Goal: Information Seeking & Learning: Learn about a topic

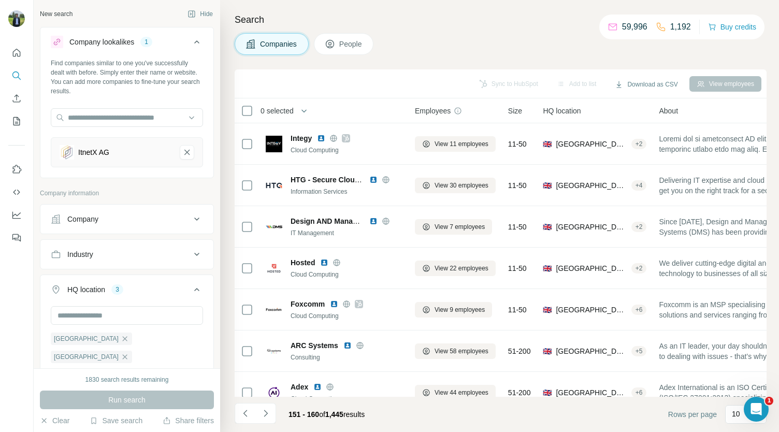
scroll to position [146, 0]
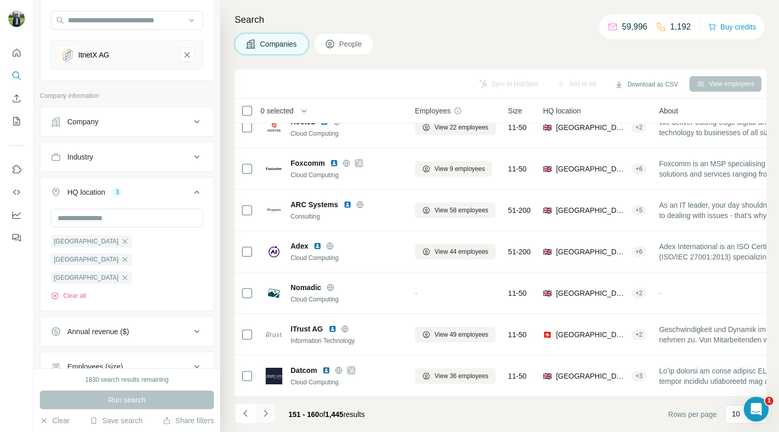
click at [271, 417] on button "Navigate to next page" at bounding box center [265, 413] width 21 height 21
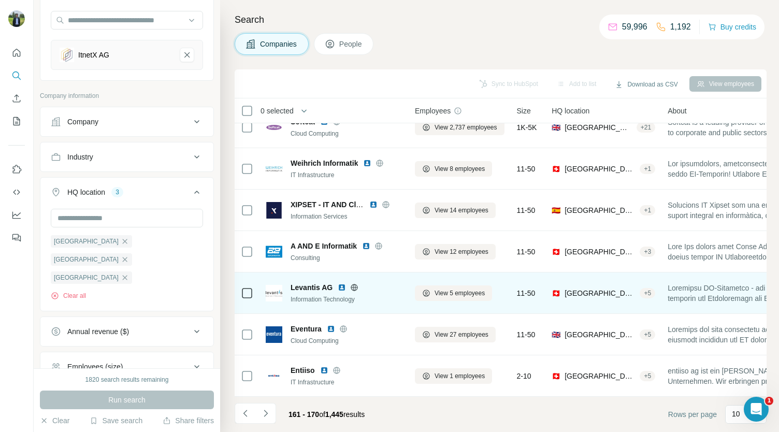
scroll to position [0, 0]
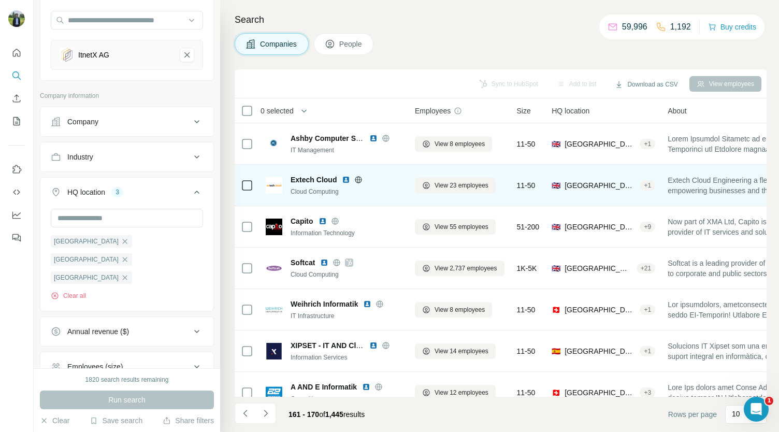
click at [347, 180] on img at bounding box center [346, 180] width 8 height 8
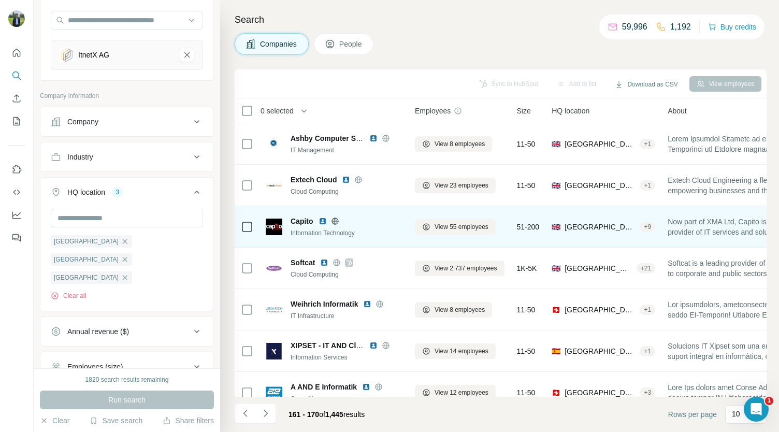
click at [321, 221] on img at bounding box center [323, 221] width 8 height 8
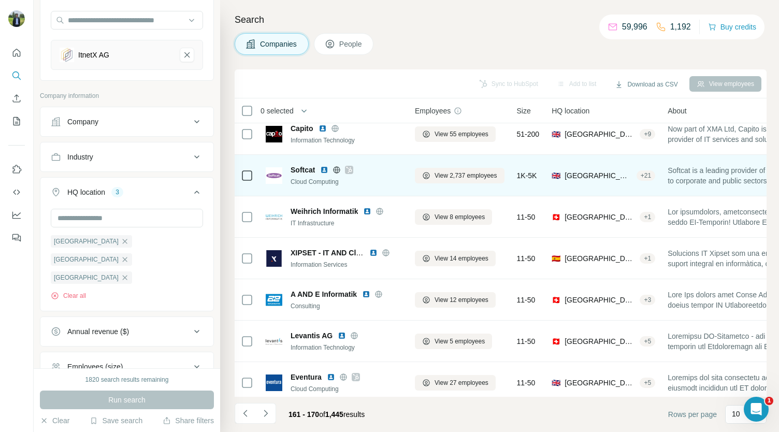
scroll to position [104, 0]
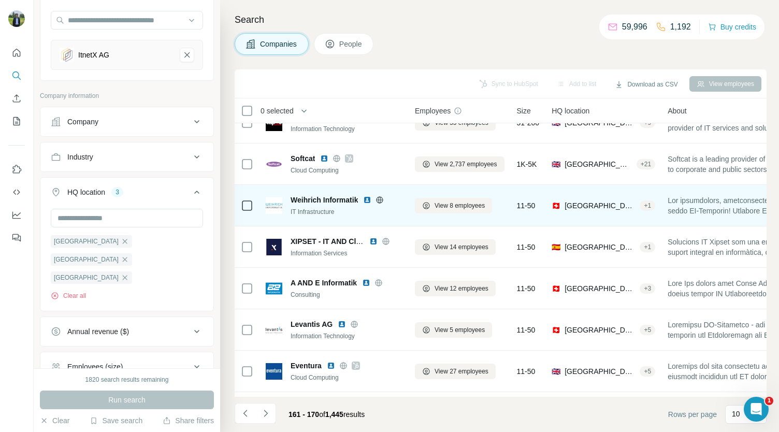
click at [367, 198] on img at bounding box center [367, 200] width 8 height 8
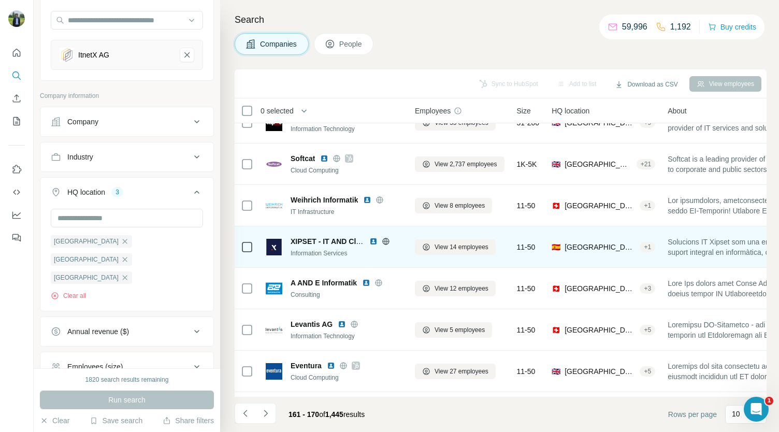
click at [374, 239] on img at bounding box center [374, 241] width 8 height 8
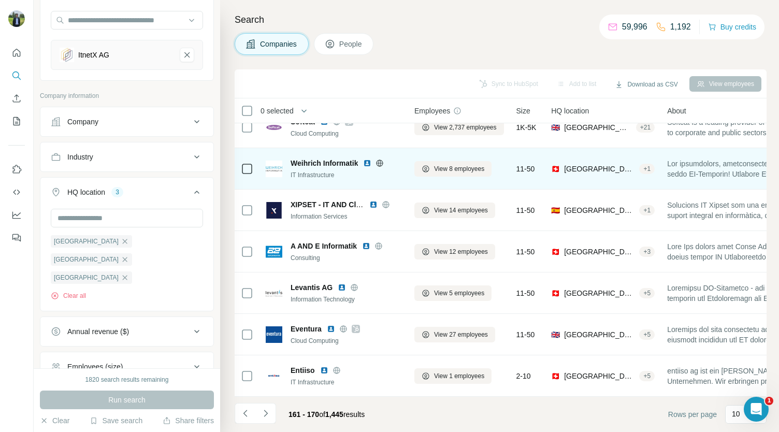
scroll to position [146, 1]
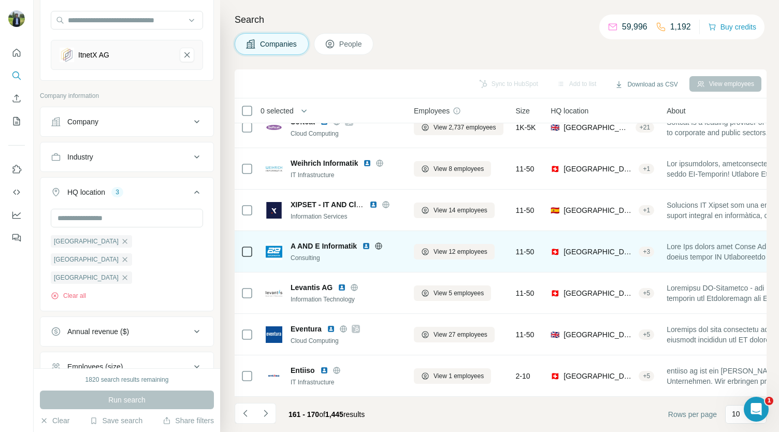
click at [363, 243] on img at bounding box center [366, 246] width 8 height 8
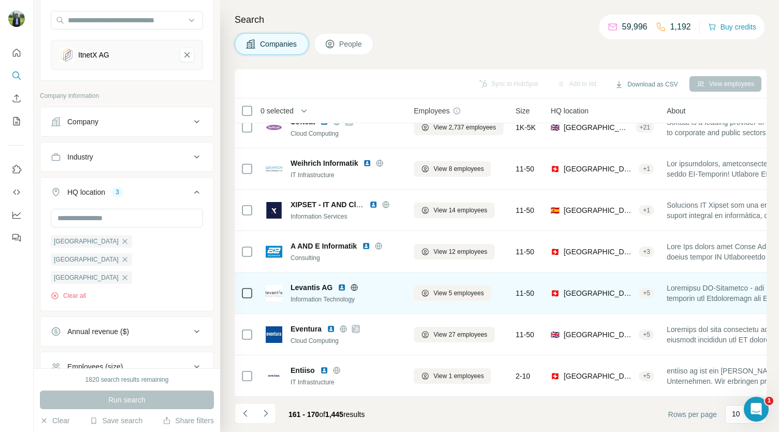
click at [340, 283] on img at bounding box center [342, 287] width 8 height 8
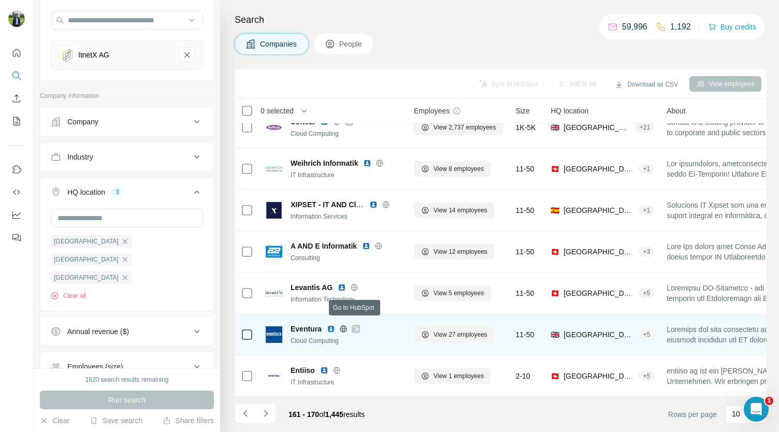
click at [353, 325] on icon at bounding box center [356, 329] width 6 height 8
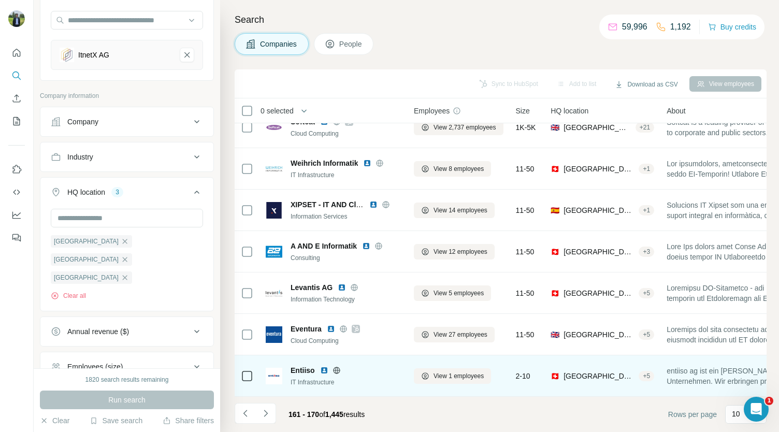
click at [322, 366] on img at bounding box center [324, 370] width 8 height 8
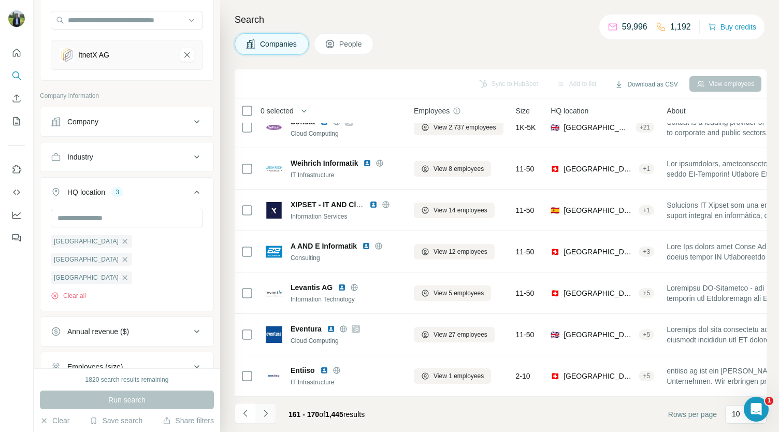
click at [264, 415] on icon "Navigate to next page" at bounding box center [266, 413] width 10 height 10
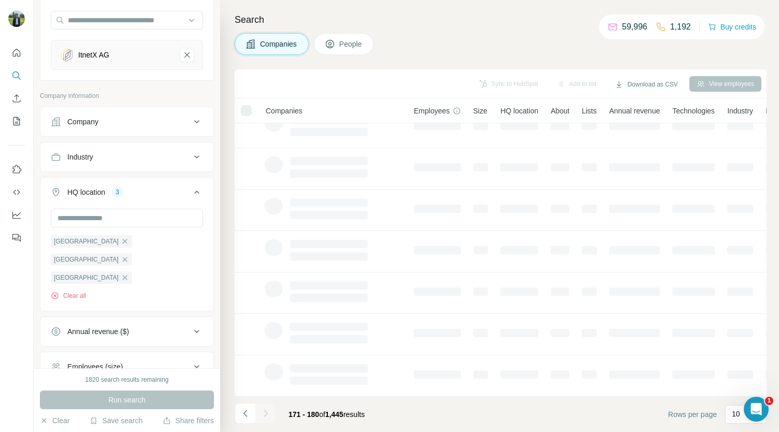
scroll to position [0, 1]
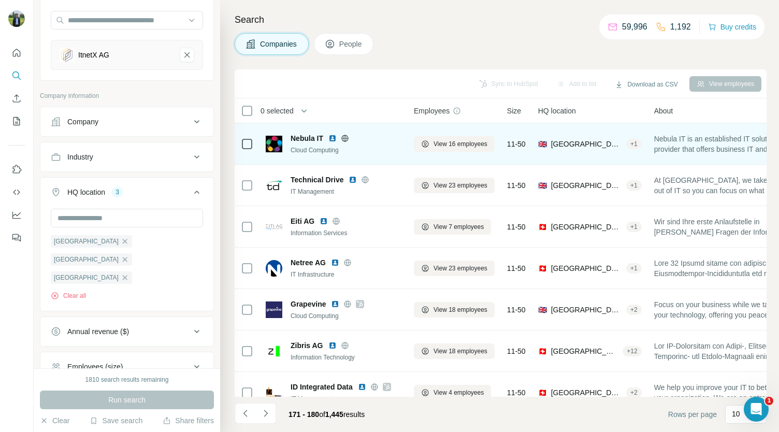
click at [333, 139] on img at bounding box center [333, 138] width 8 height 8
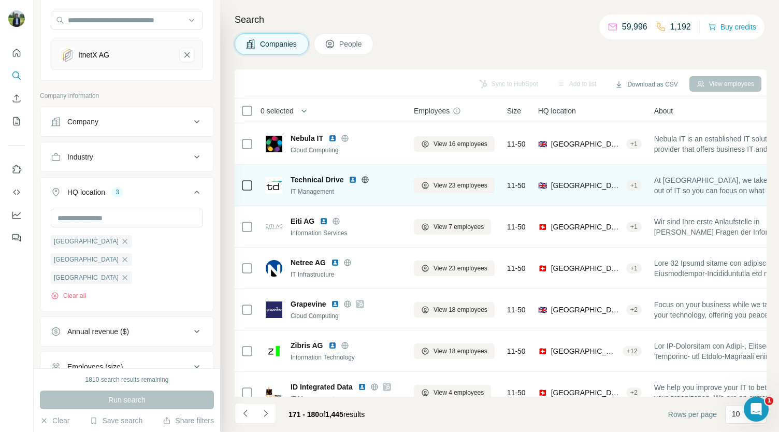
click at [353, 179] on img at bounding box center [353, 180] width 8 height 8
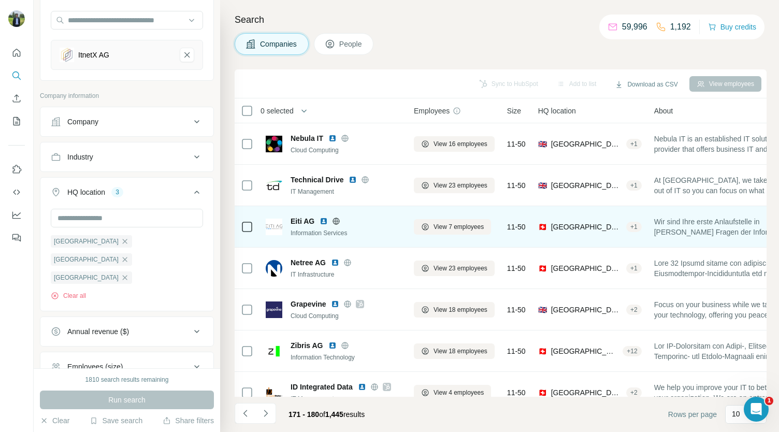
click at [322, 220] on img at bounding box center [324, 221] width 8 height 8
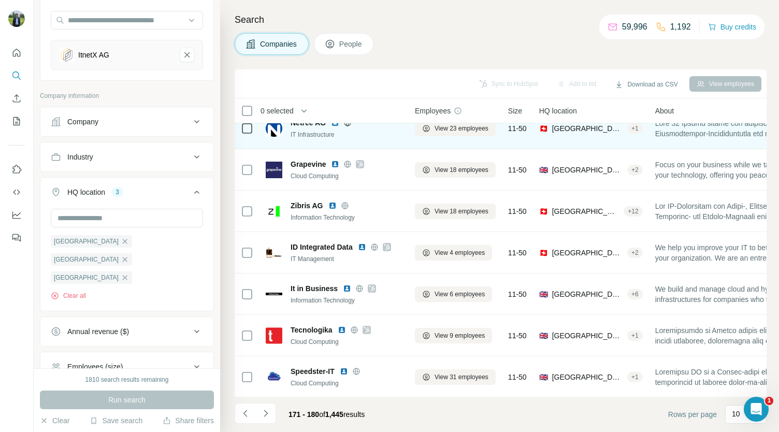
scroll to position [142, 0]
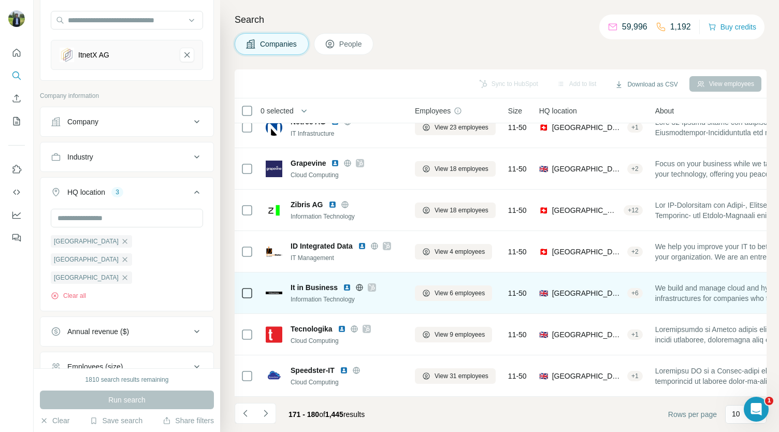
click at [370, 285] on icon at bounding box center [372, 287] width 6 height 8
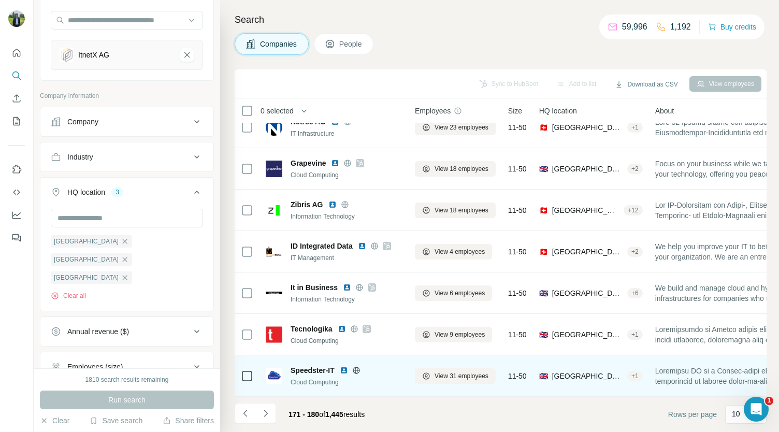
click at [346, 366] on img at bounding box center [344, 370] width 8 height 8
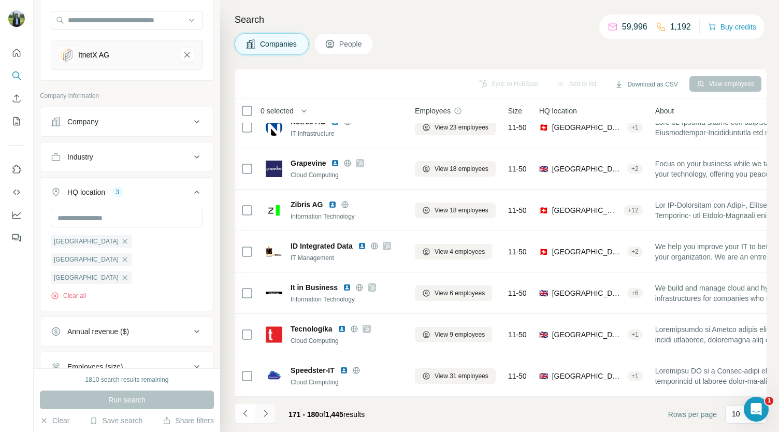
click at [263, 413] on icon "Navigate to next page" at bounding box center [266, 413] width 10 height 10
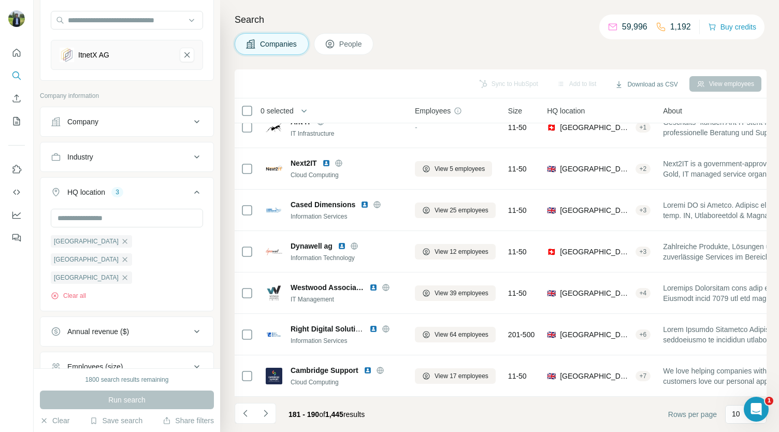
scroll to position [0, 0]
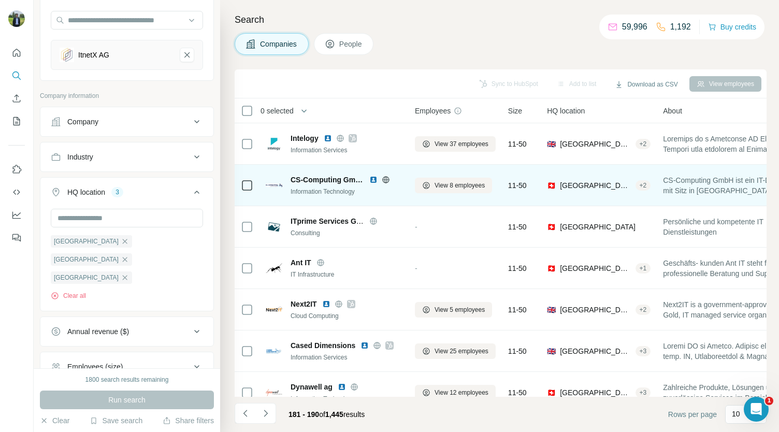
click at [370, 179] on img at bounding box center [374, 180] width 8 height 8
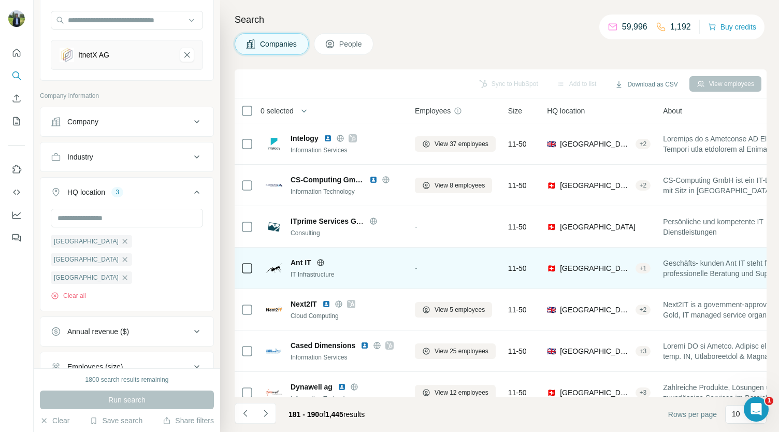
scroll to position [34, 0]
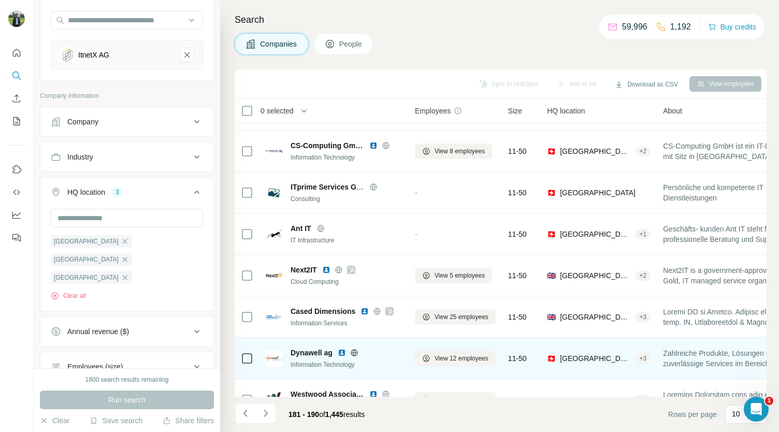
click at [342, 352] on img at bounding box center [342, 353] width 8 height 8
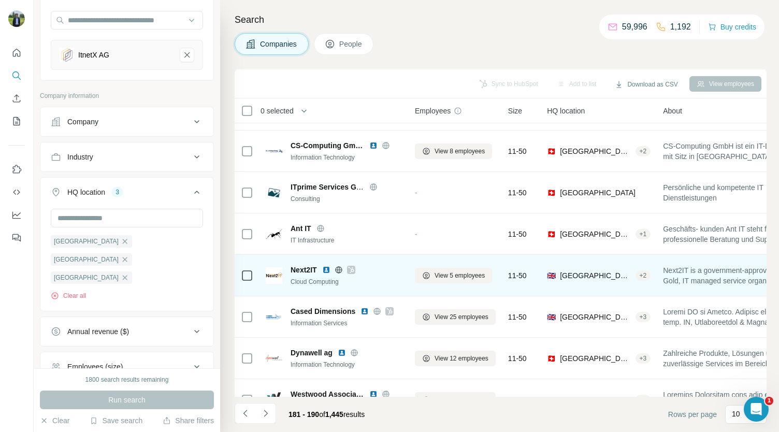
scroll to position [146, 0]
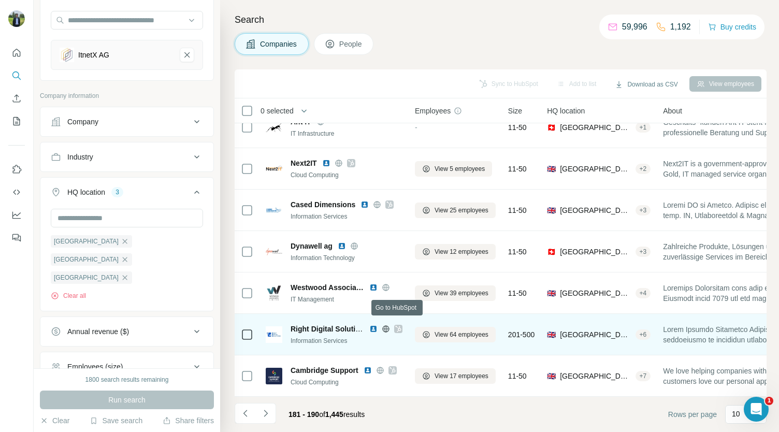
click at [396, 325] on icon at bounding box center [398, 329] width 6 height 8
click at [372, 330] on div "Right Digital Solutions Information Services" at bounding box center [347, 335] width 112 height 22
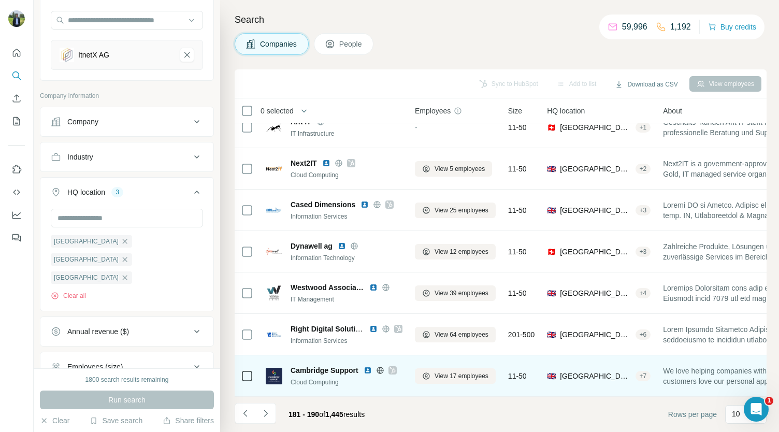
click at [392, 366] on icon at bounding box center [393, 370] width 6 height 8
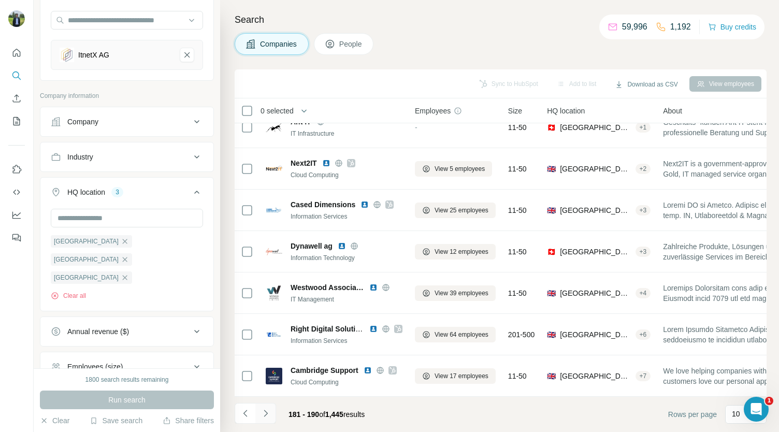
click at [268, 414] on icon "Navigate to next page" at bounding box center [266, 413] width 10 height 10
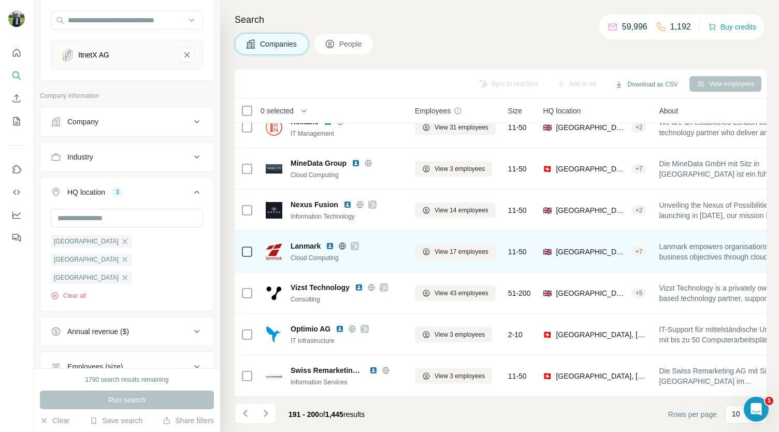
scroll to position [0, 0]
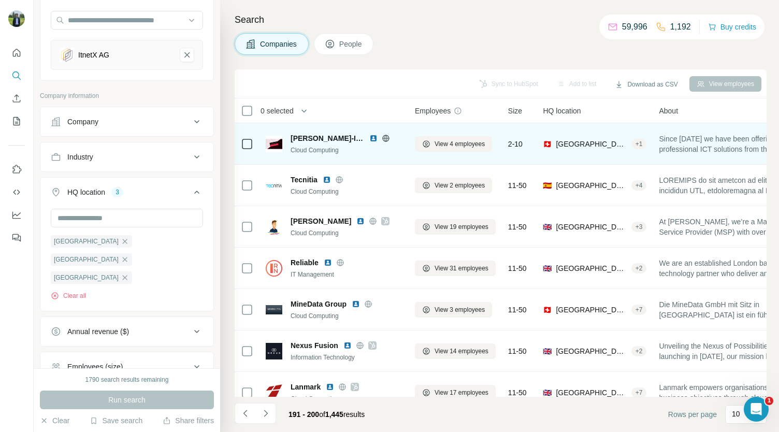
click at [370, 136] on img at bounding box center [374, 138] width 8 height 8
